Goal: Task Accomplishment & Management: Complete application form

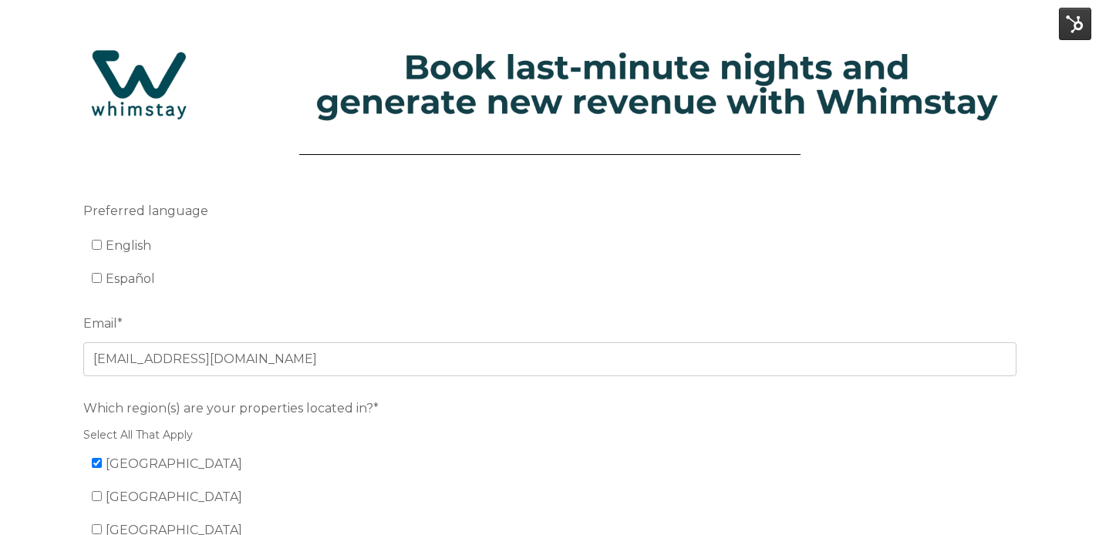
scroll to position [22, 0]
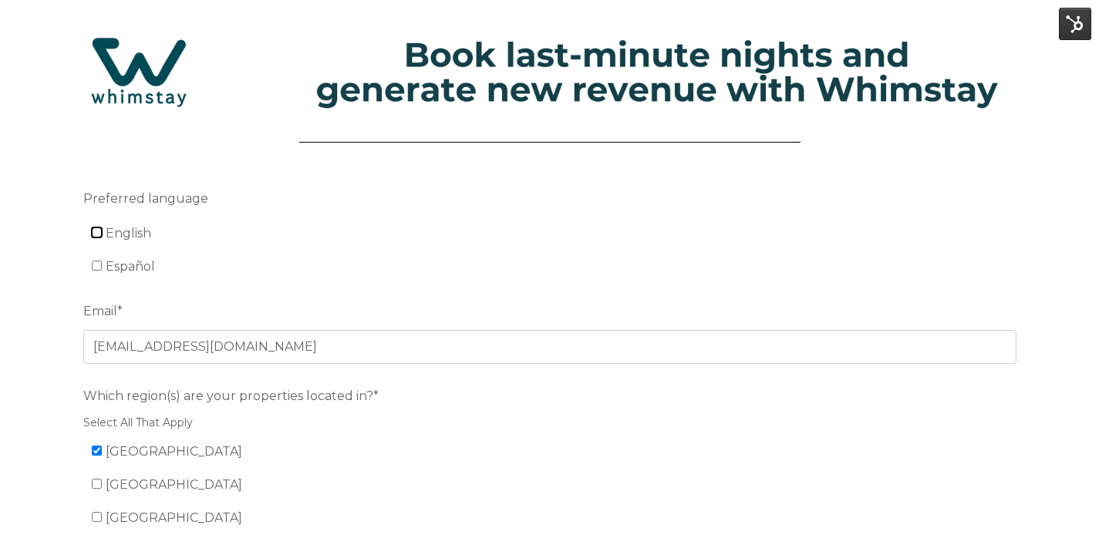
click at [101, 229] on input "English" at bounding box center [97, 232] width 10 height 10
checkbox input "true"
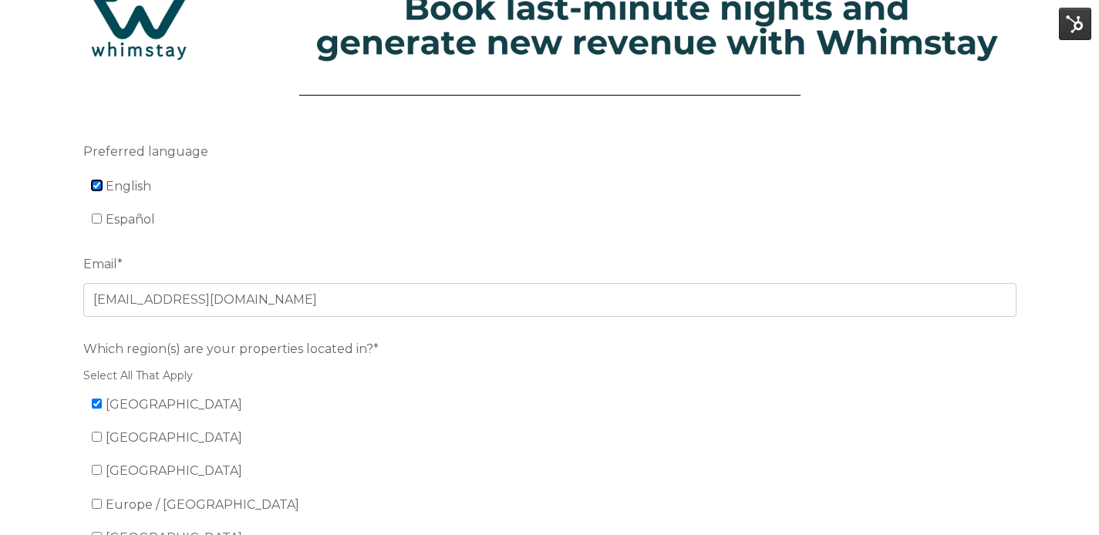
scroll to position [285, 0]
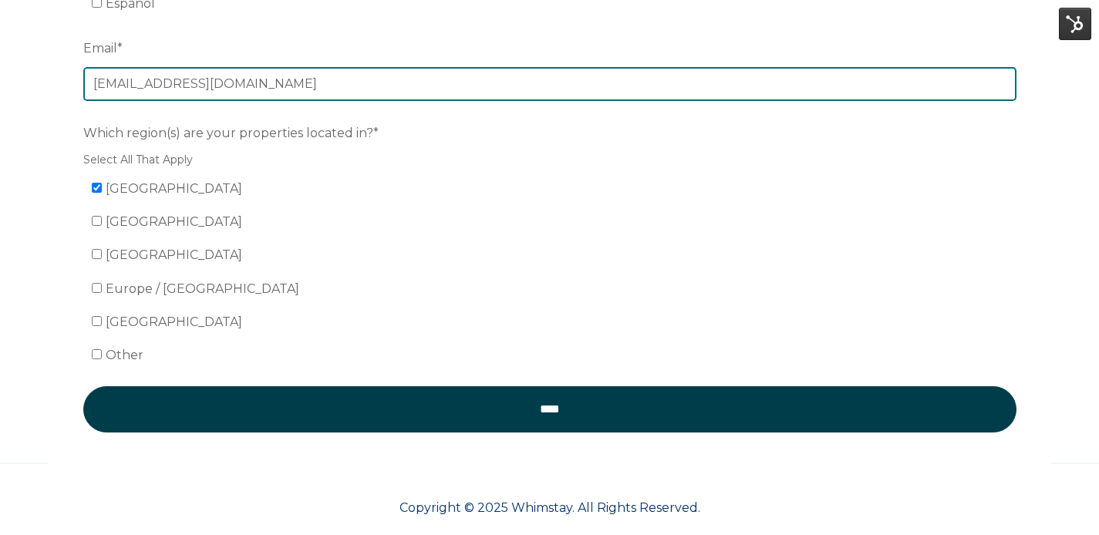
click at [251, 83] on input "[EMAIL_ADDRESS][DOMAIN_NAME]" at bounding box center [549, 84] width 933 height 34
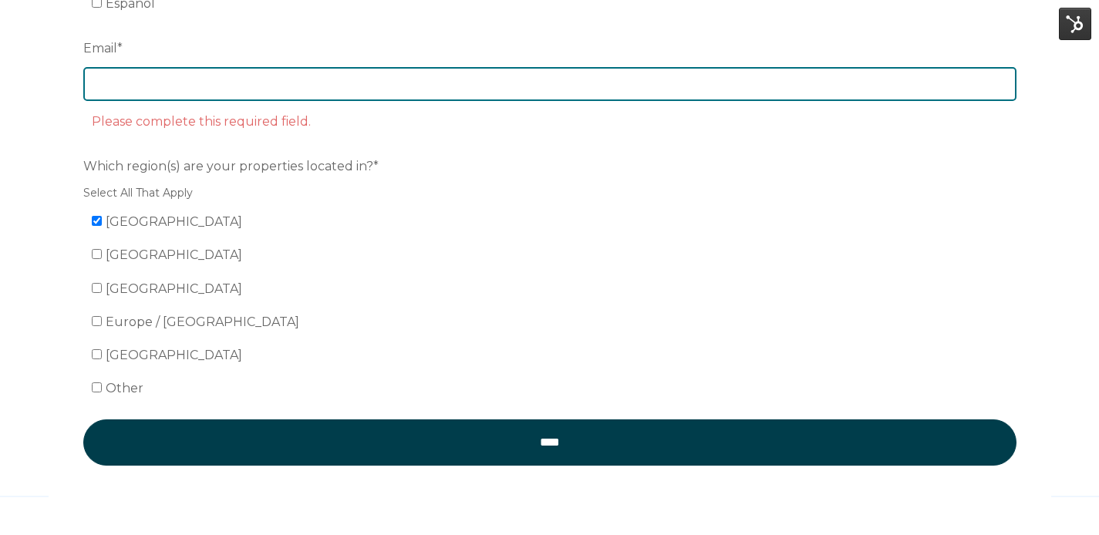
paste input "[EMAIL_ADDRESS][DOMAIN_NAME]"
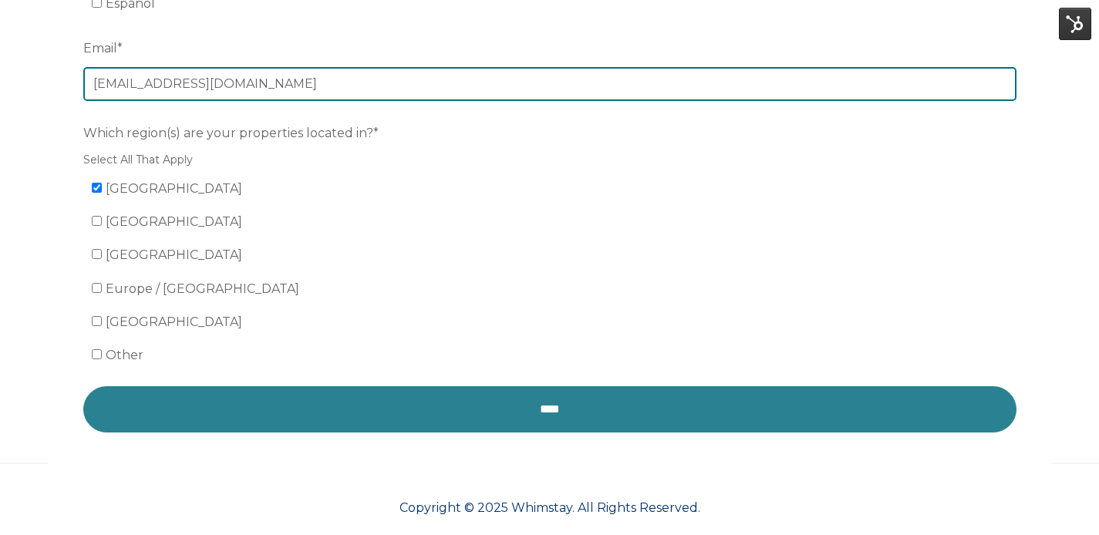
type input "[EMAIL_ADDRESS][DOMAIN_NAME]"
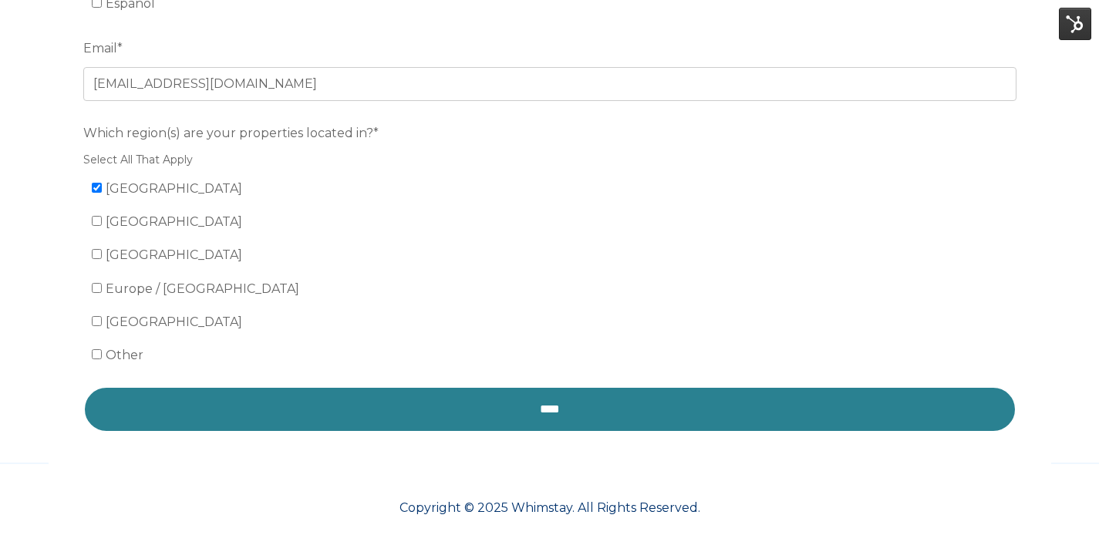
click at [379, 392] on input "****" at bounding box center [549, 409] width 933 height 46
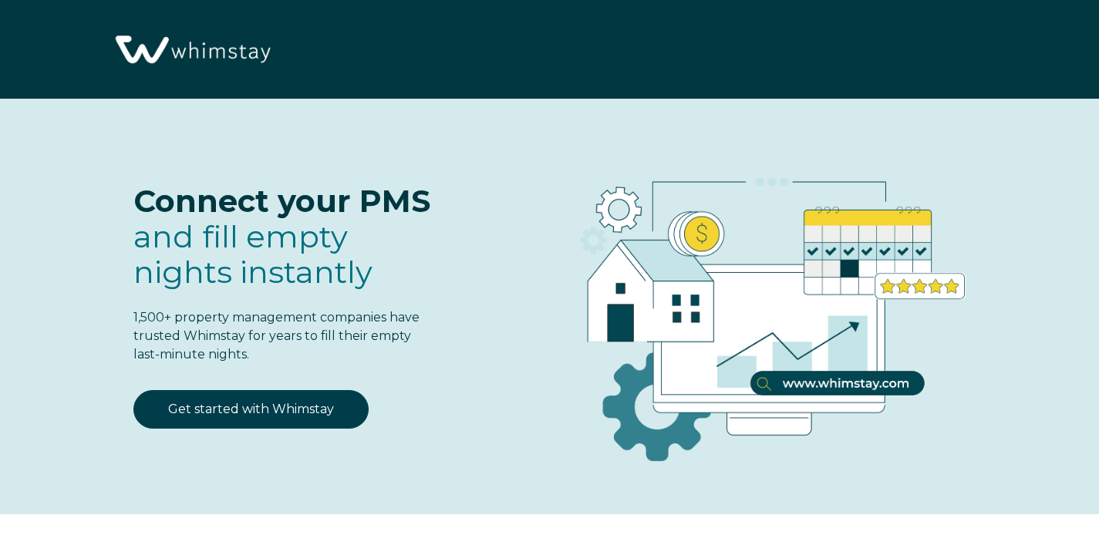
select select "US"
select select "Standard"
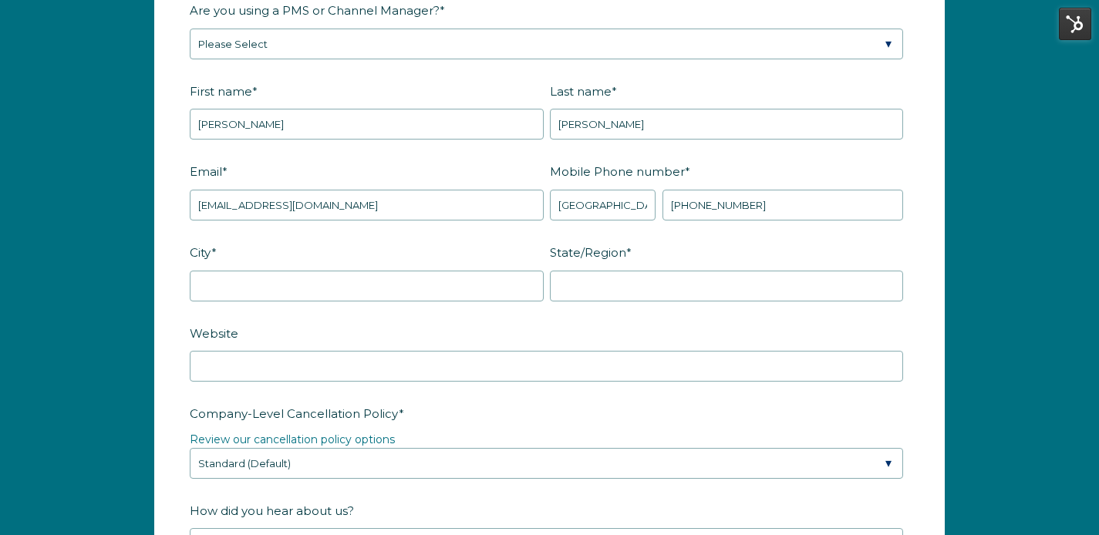
scroll to position [2026, 0]
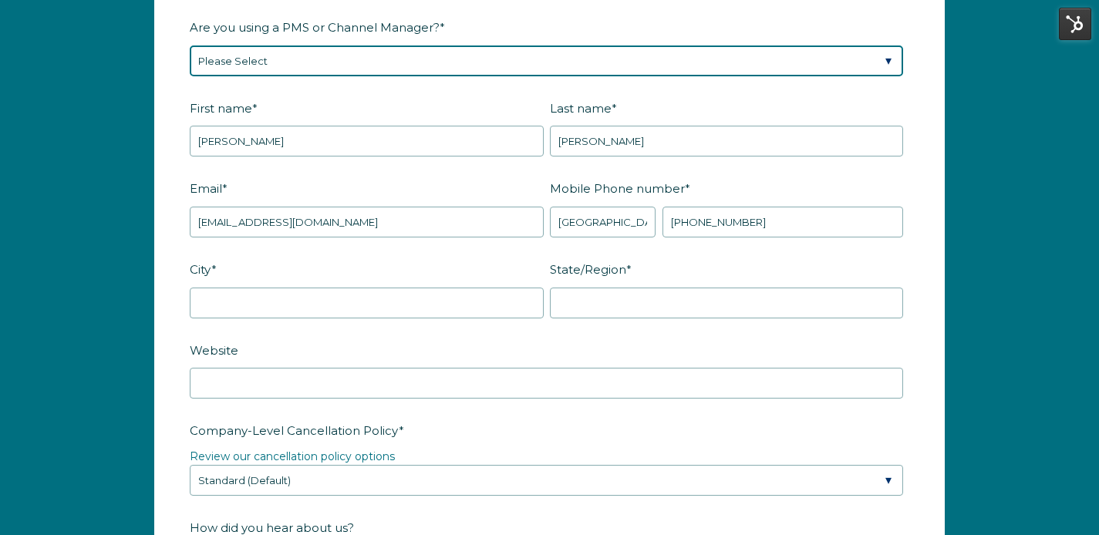
click at [325, 59] on select "Please Select Barefoot BookingPal Boost Brightside CiiRUS Escapia Guesty Hostaw…" at bounding box center [546, 60] width 713 height 31
select select "Rentals United"
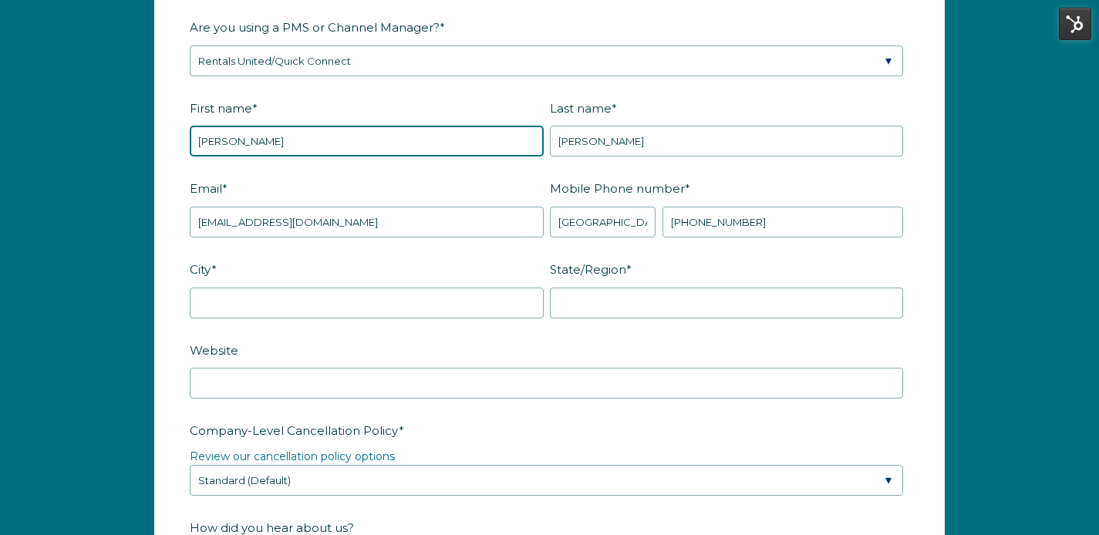
click at [312, 145] on input "[PERSON_NAME]" at bounding box center [367, 141] width 354 height 31
type input "[PERSON_NAME]"
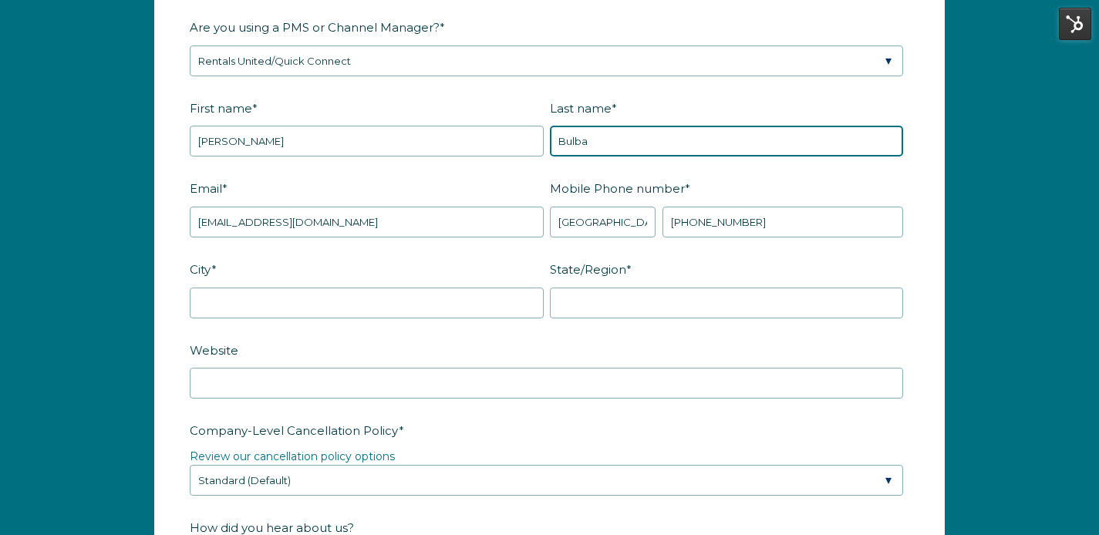
type input "Bulba"
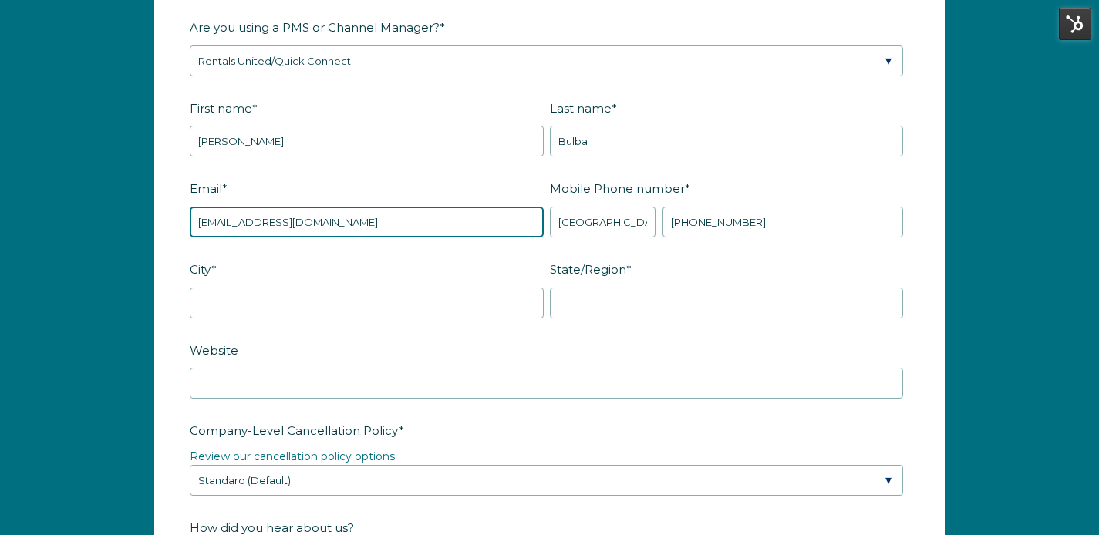
click at [372, 212] on input "[EMAIL_ADDRESS][DOMAIN_NAME]" at bounding box center [367, 222] width 354 height 31
paste input "info@scenicstaycollection"
type input "[EMAIL_ADDRESS][DOMAIN_NAME]"
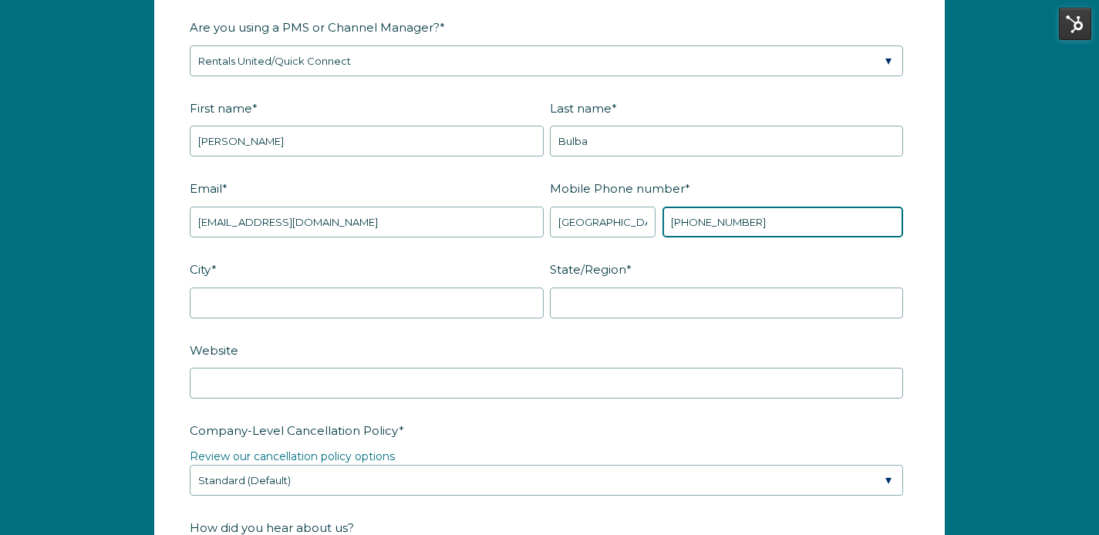
click at [713, 221] on input "[PHONE_NUMBER]" at bounding box center [782, 222] width 241 height 31
type input "[PHONE_NUMBER]"
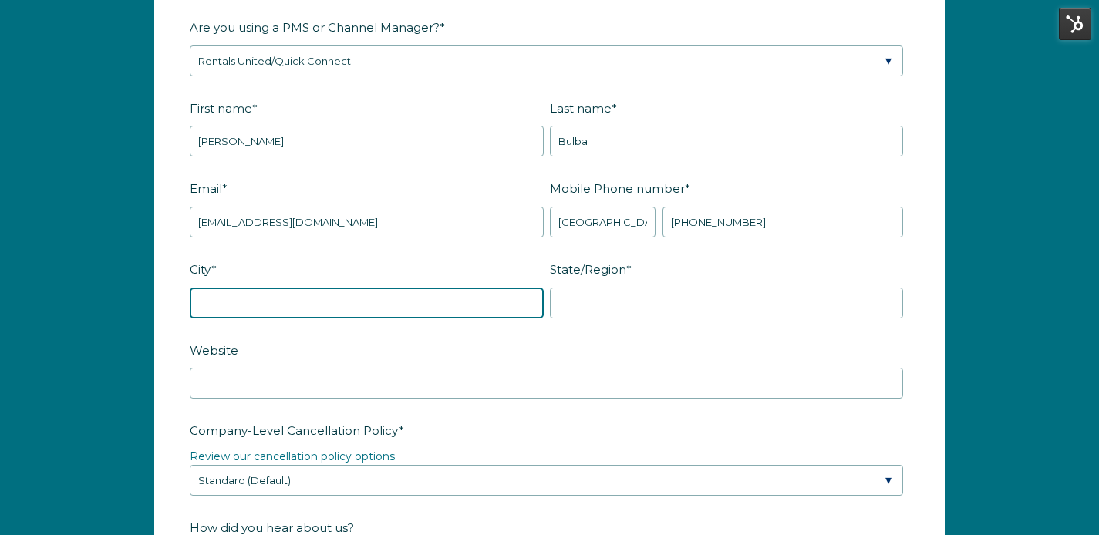
click at [423, 305] on input "City *" at bounding box center [367, 303] width 354 height 31
type input "Pigeon Forge"
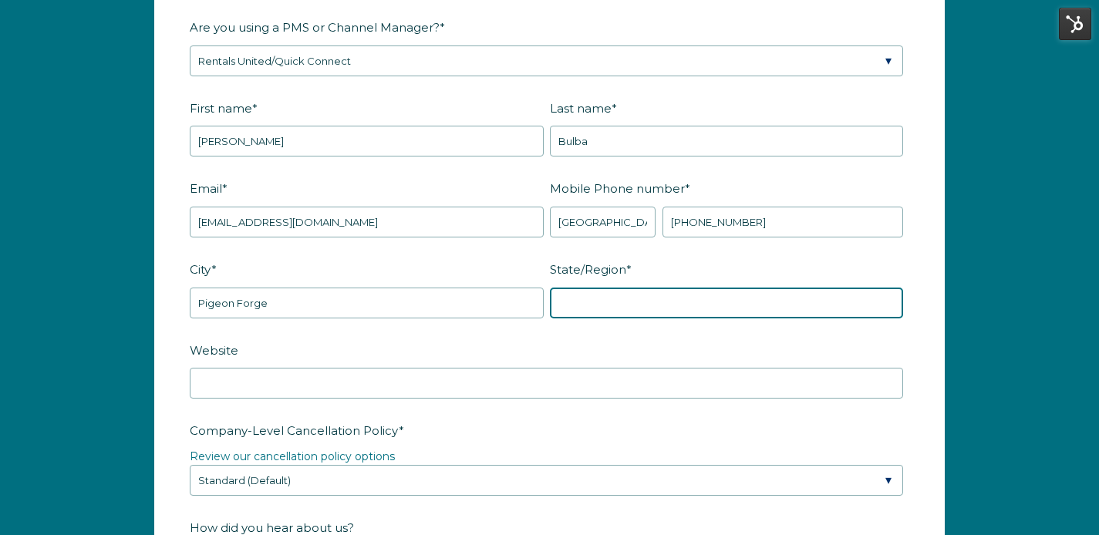
click at [641, 294] on input "State/Region *" at bounding box center [727, 303] width 354 height 31
type input "TN"
click at [503, 349] on label "Website" at bounding box center [549, 350] width 719 height 27
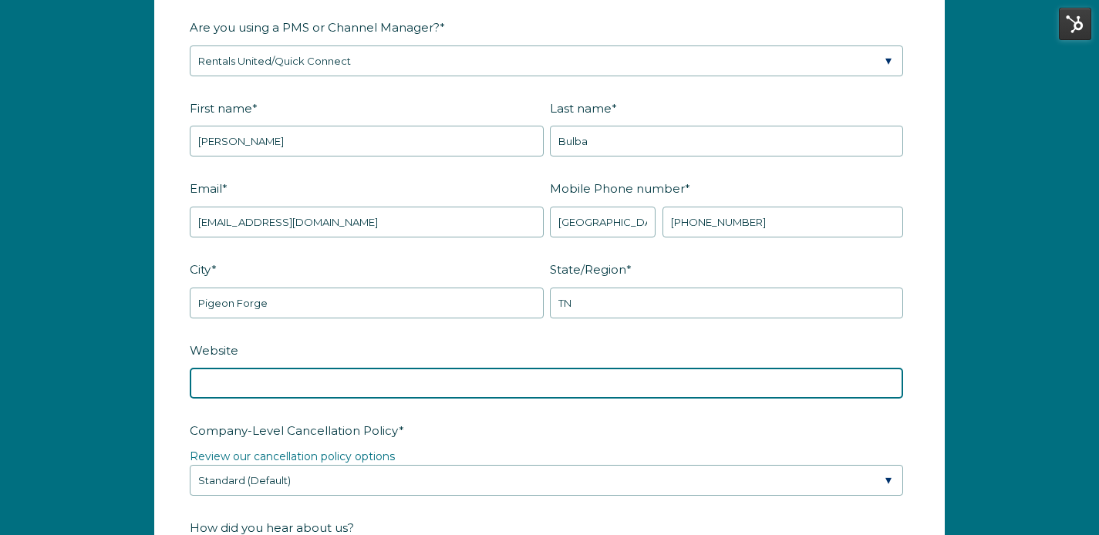
click at [503, 368] on input "Website" at bounding box center [546, 383] width 713 height 31
paste input "[URL][DOMAIN_NAME]"
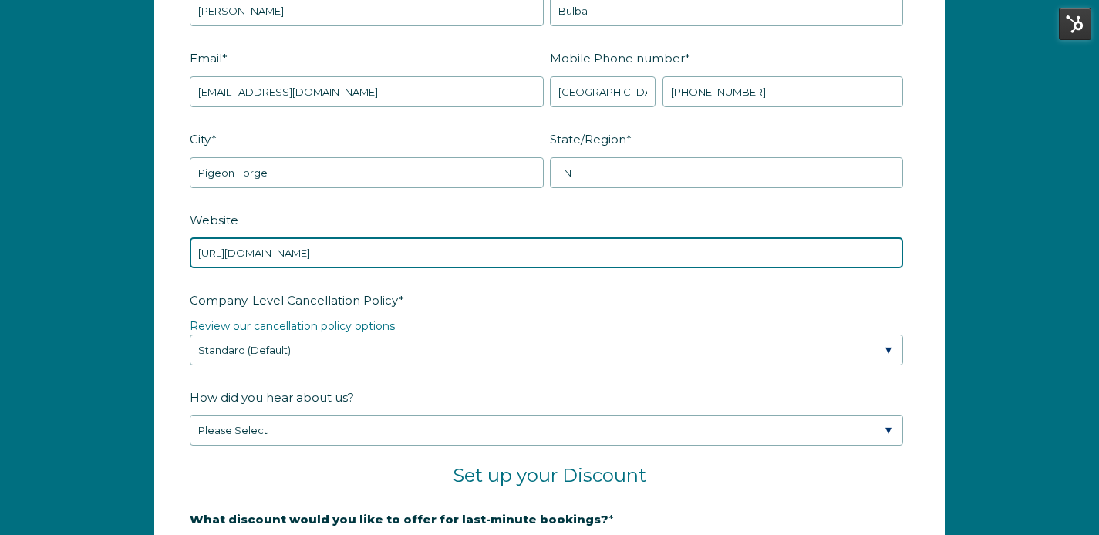
scroll to position [2157, 0]
type input "[URL][DOMAIN_NAME]"
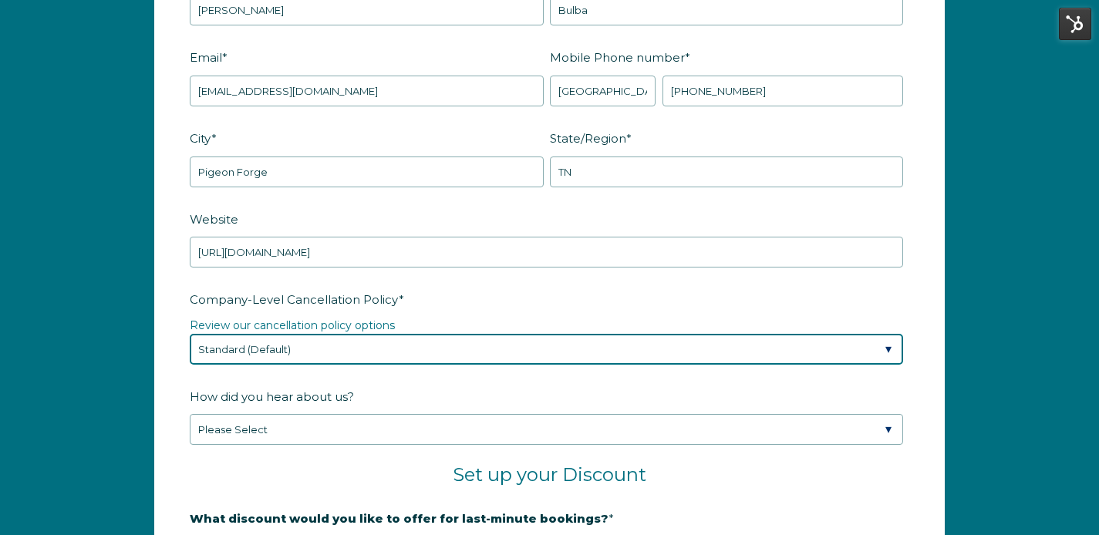
click at [409, 349] on select "Please Select Partial Standard (Default) Moderate Strict" at bounding box center [546, 349] width 713 height 31
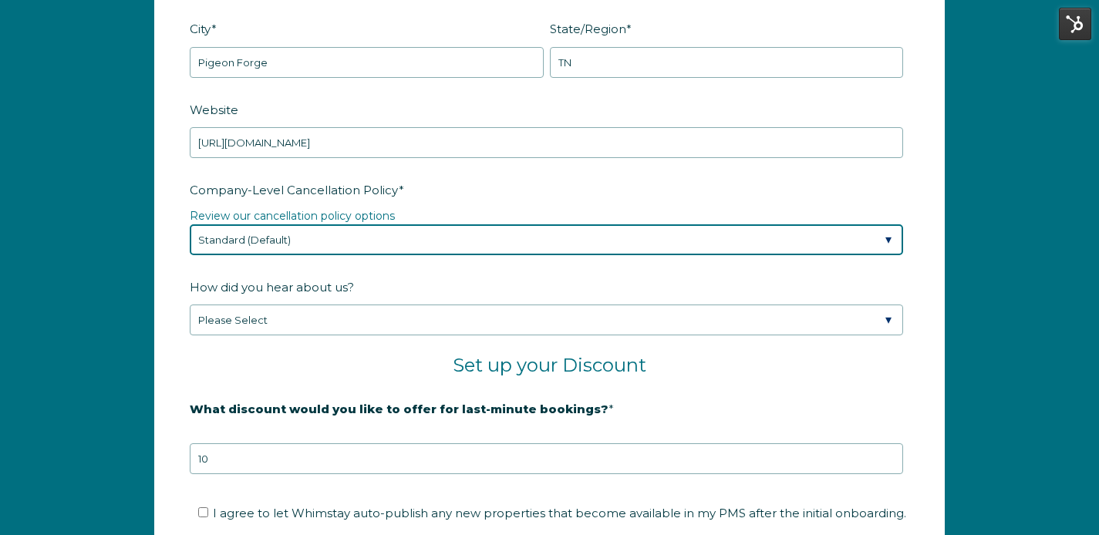
scroll to position [2275, 0]
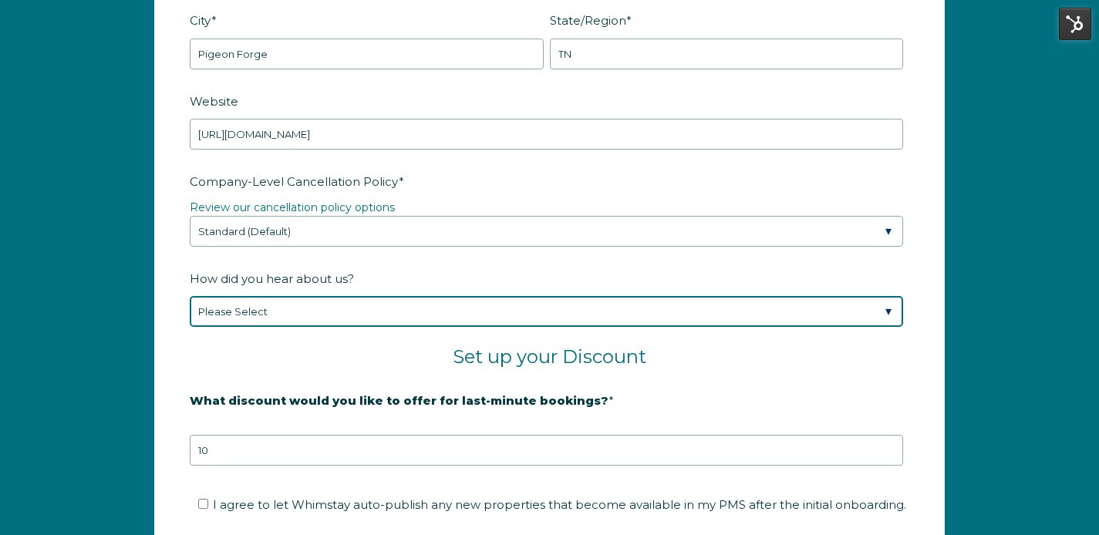
click at [392, 304] on select "Please Select Found Whimstay through a Google search Spoke to a Whimstay salesp…" at bounding box center [546, 311] width 713 height 31
select select "Whimstay Sales"
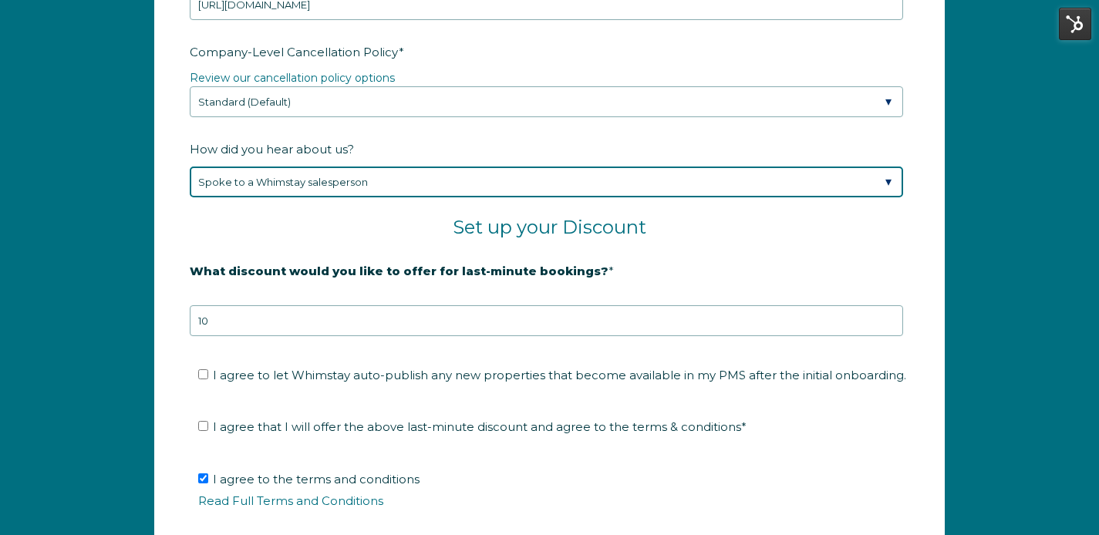
scroll to position [2411, 0]
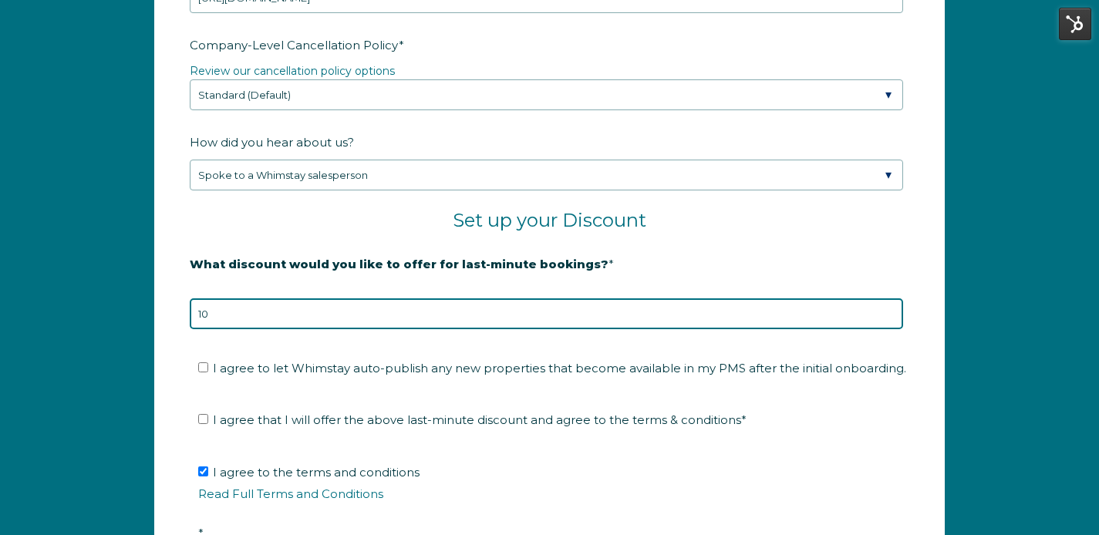
click at [359, 315] on input "10" at bounding box center [546, 313] width 713 height 31
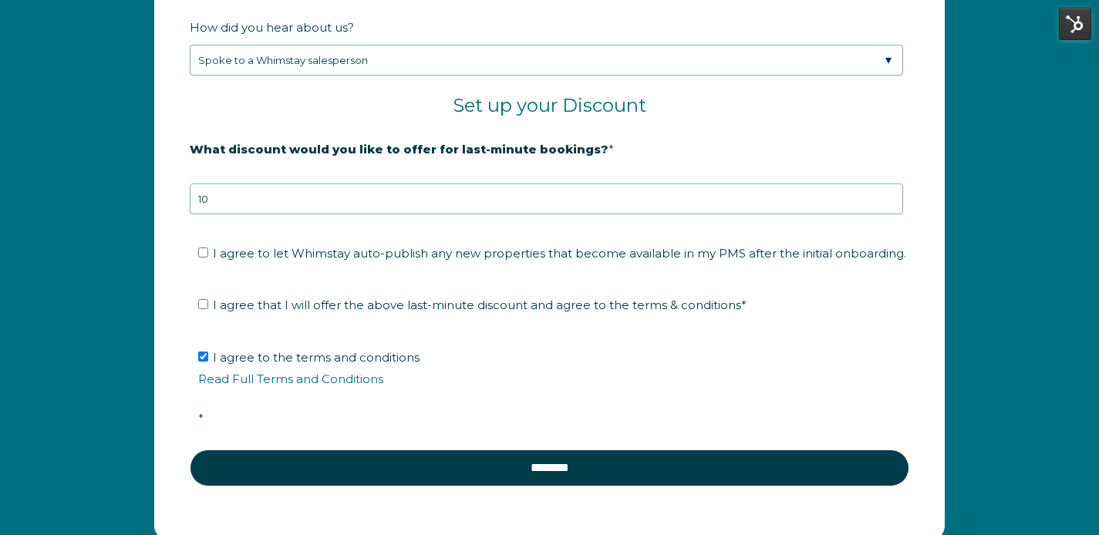
scroll to position [2527, 0]
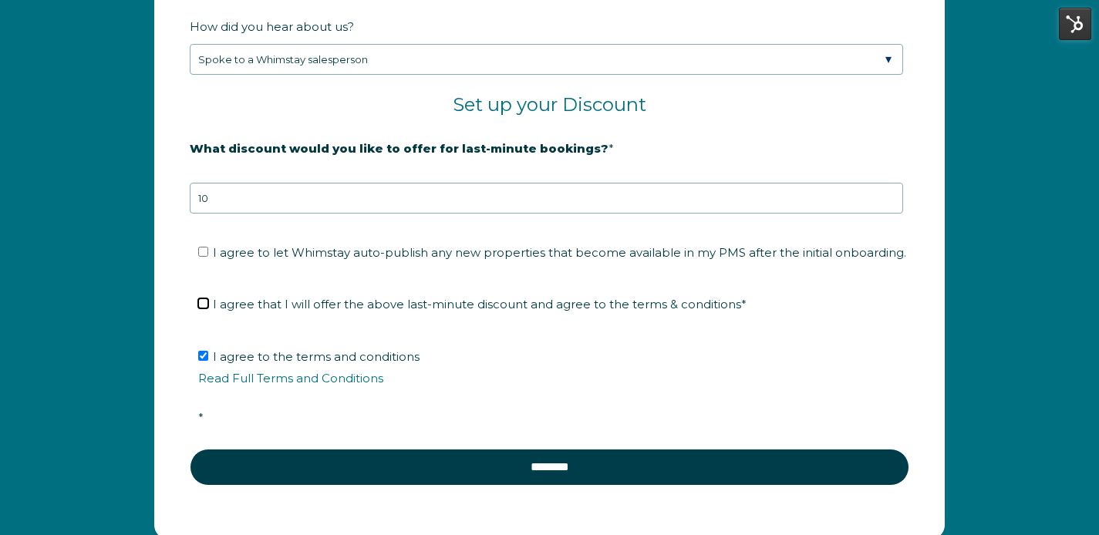
click at [201, 303] on input "I agree that I will offer the above last-minute discount and agree to the terms…" at bounding box center [203, 303] width 10 height 10
checkbox input "true"
click at [205, 243] on li "I agree to let Whimstay auto-publish any new properties that become available i…" at bounding box center [554, 253] width 713 height 25
click at [201, 254] on input "I agree to let Whimstay auto-publish any new properties that become available i…" at bounding box center [203, 252] width 10 height 10
checkbox input "true"
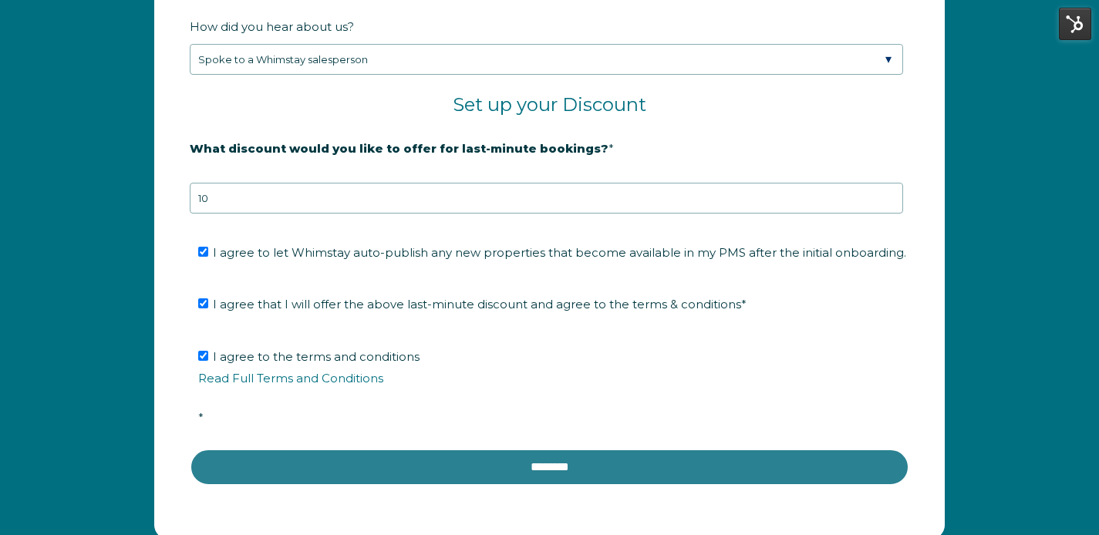
click at [308, 454] on input "********" at bounding box center [549, 467] width 719 height 37
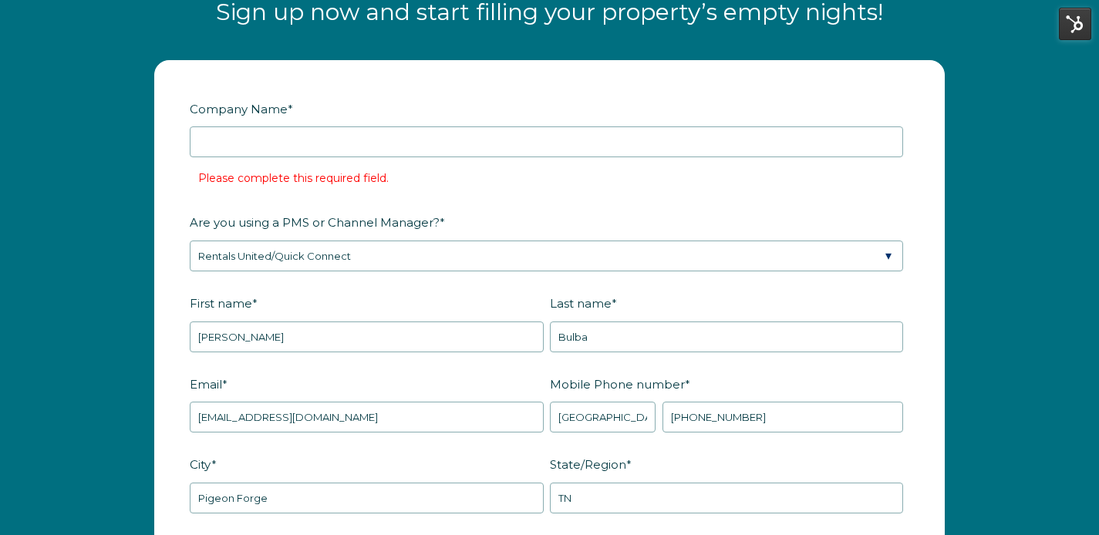
scroll to position [1855, 0]
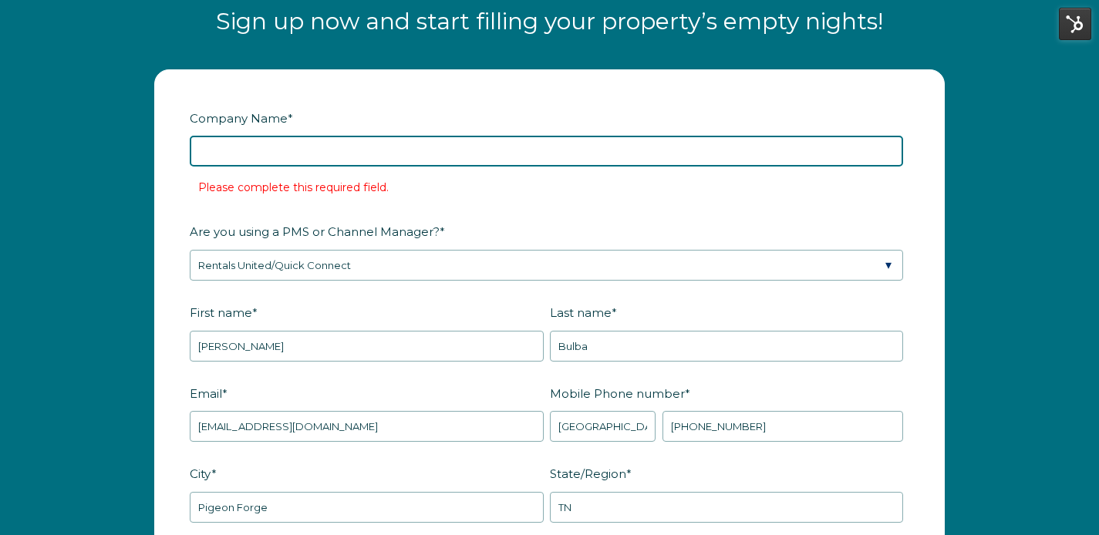
click at [350, 147] on input "Company Name *" at bounding box center [546, 151] width 713 height 31
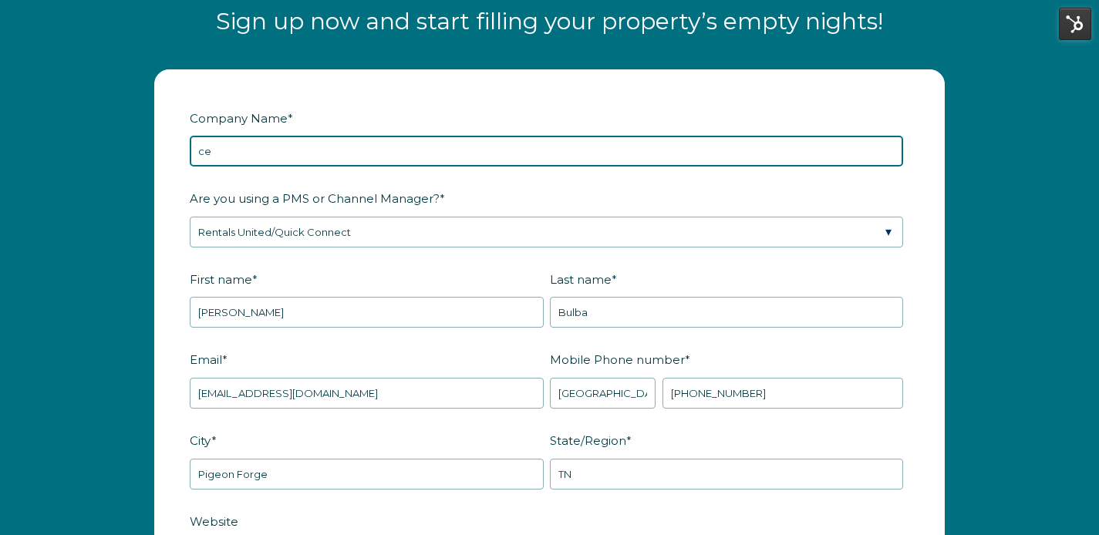
type input "c"
type input "Scenic Stay Collection"
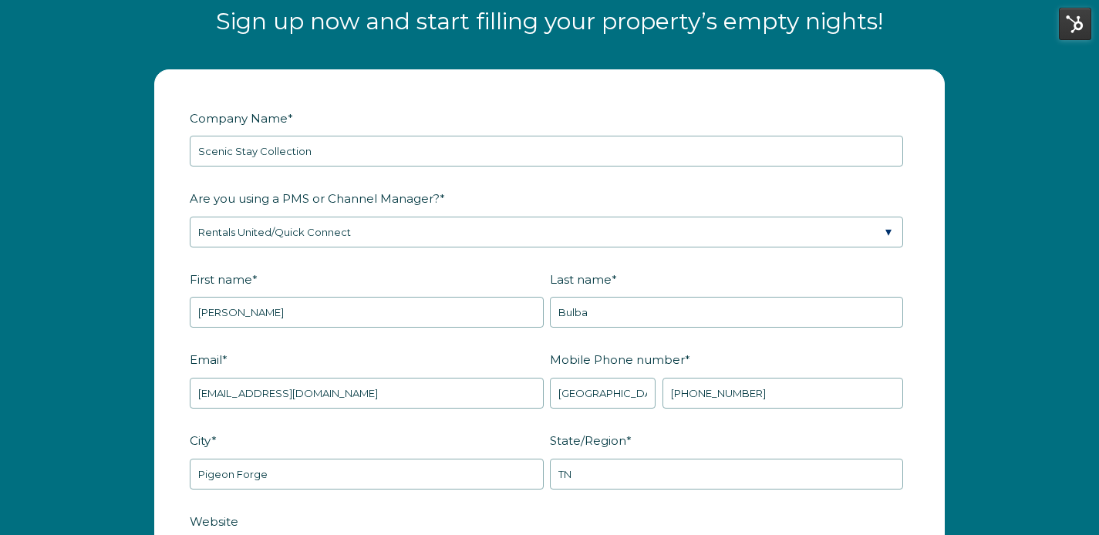
click at [602, 193] on label "Are you using a PMS or Channel Manager? *" at bounding box center [549, 198] width 719 height 27
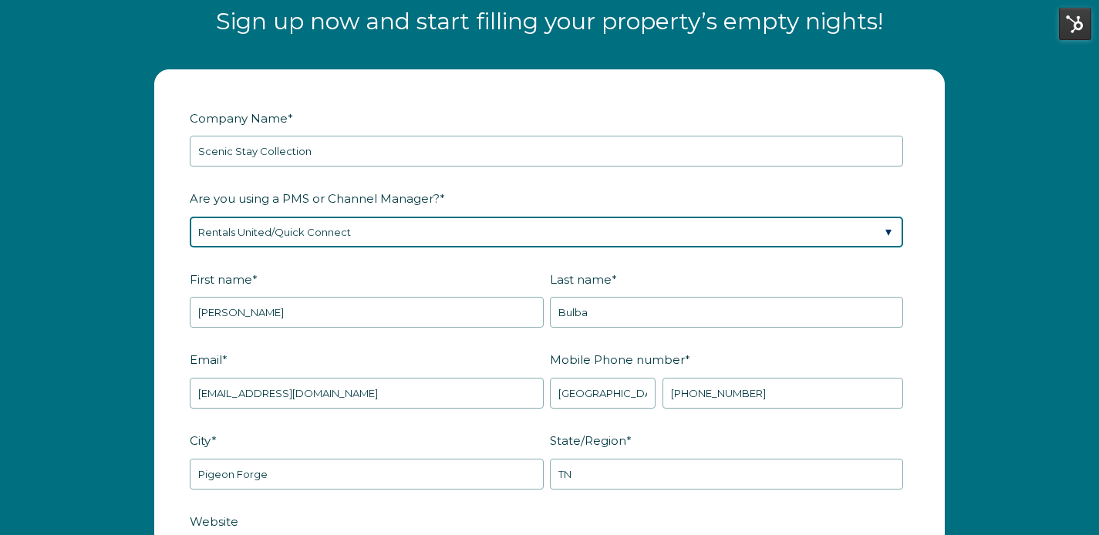
click at [602, 217] on select "Please Select Barefoot BookingPal Boost Brightside CiiRUS Escapia Guesty Hostaw…" at bounding box center [546, 232] width 713 height 31
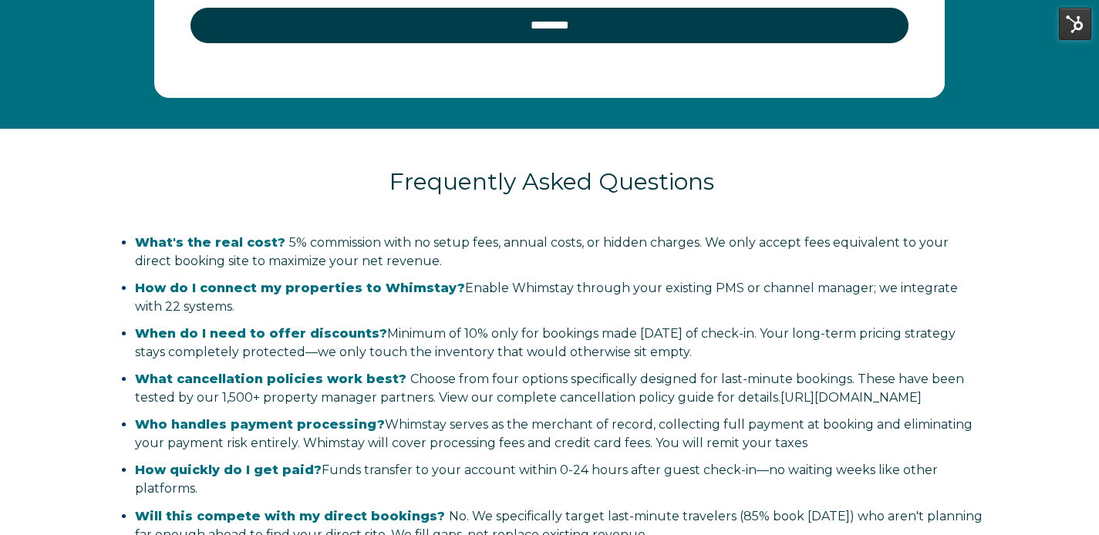
scroll to position [2968, 0]
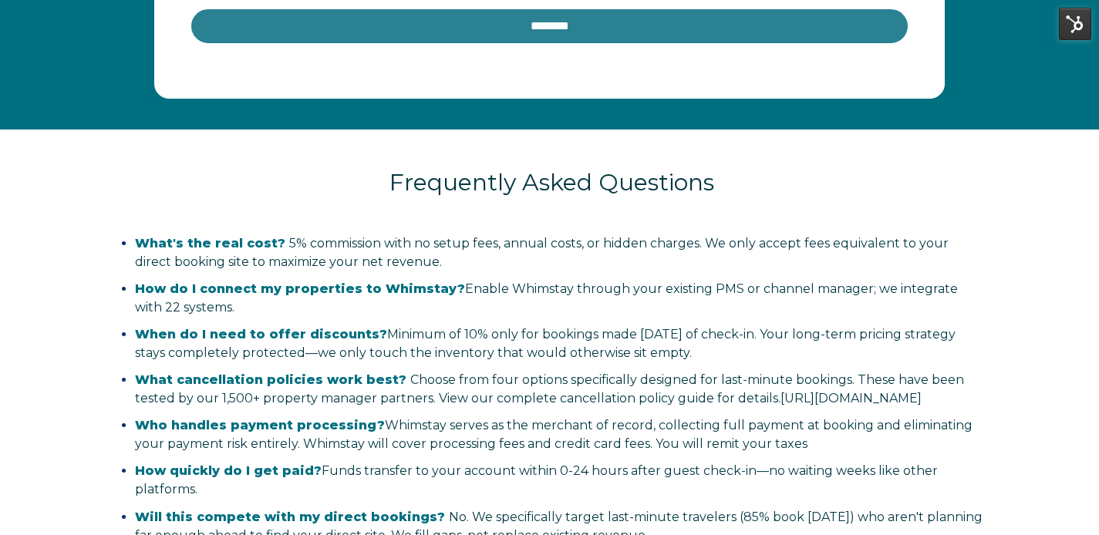
click at [504, 29] on input "********" at bounding box center [549, 26] width 719 height 37
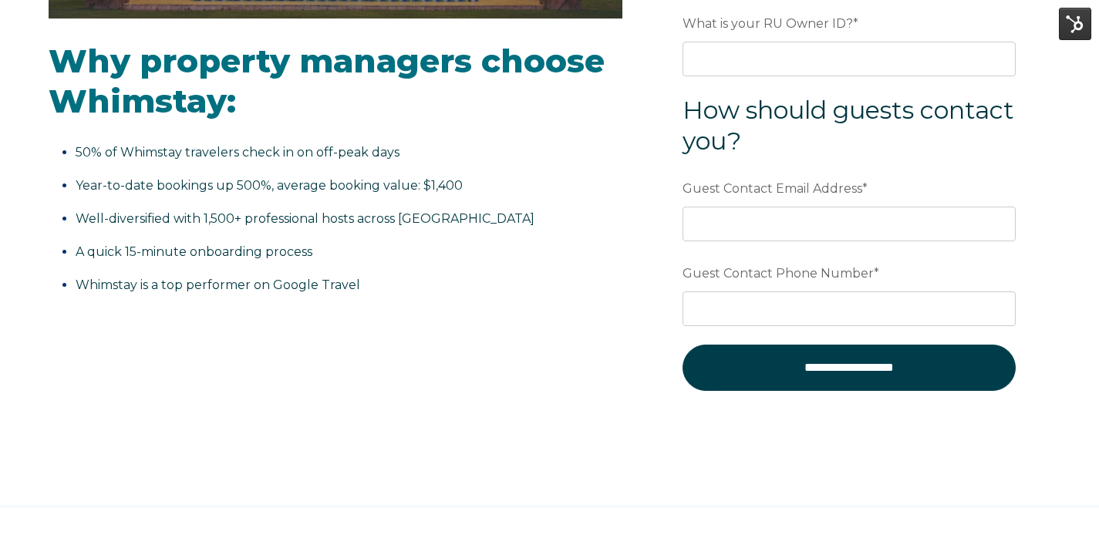
scroll to position [485, 0]
